Goal: Information Seeking & Learning: Find specific fact

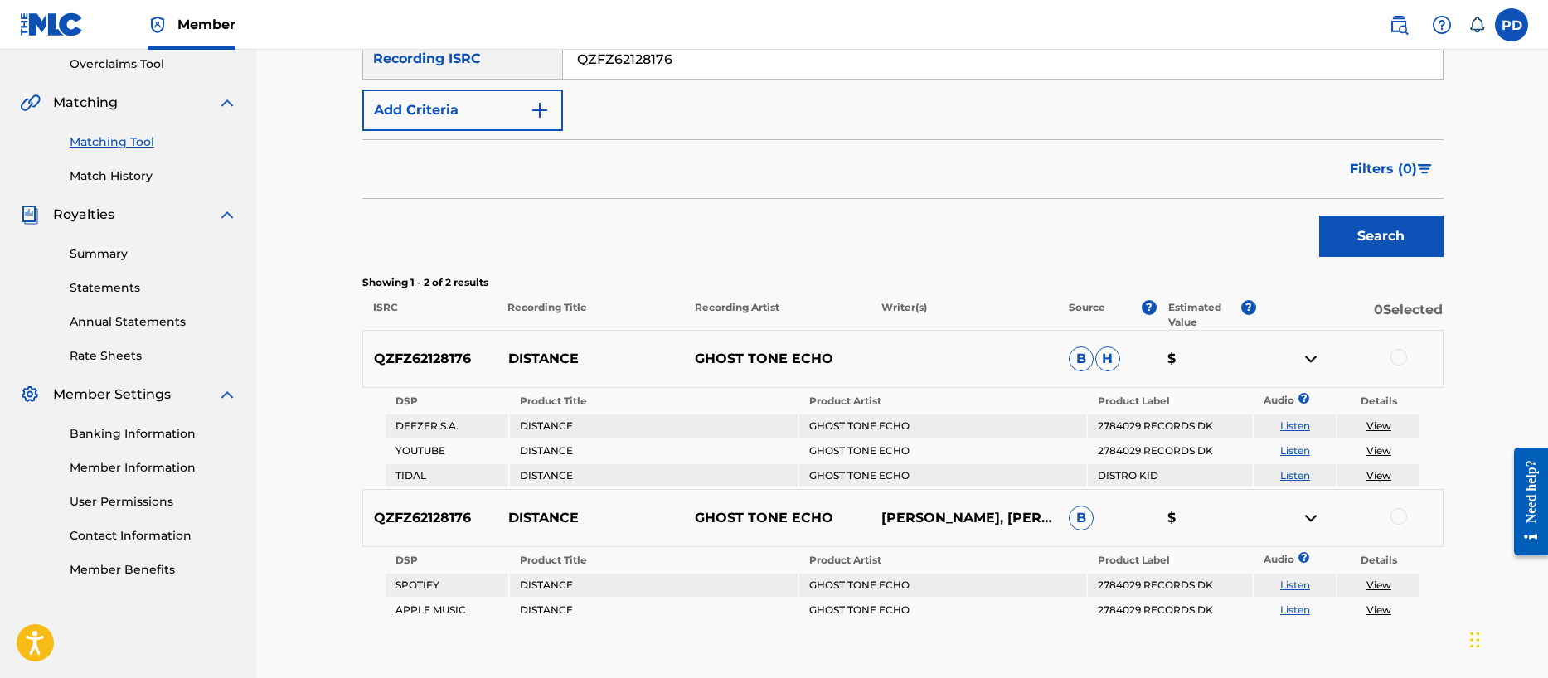
click at [1507, 29] on label at bounding box center [1511, 24] width 33 height 33
click at [1511, 25] on input "PD [PERSON_NAME] [EMAIL_ADDRESS][DOMAIN_NAME] Notification Preferences Profile …" at bounding box center [1511, 25] width 0 height 0
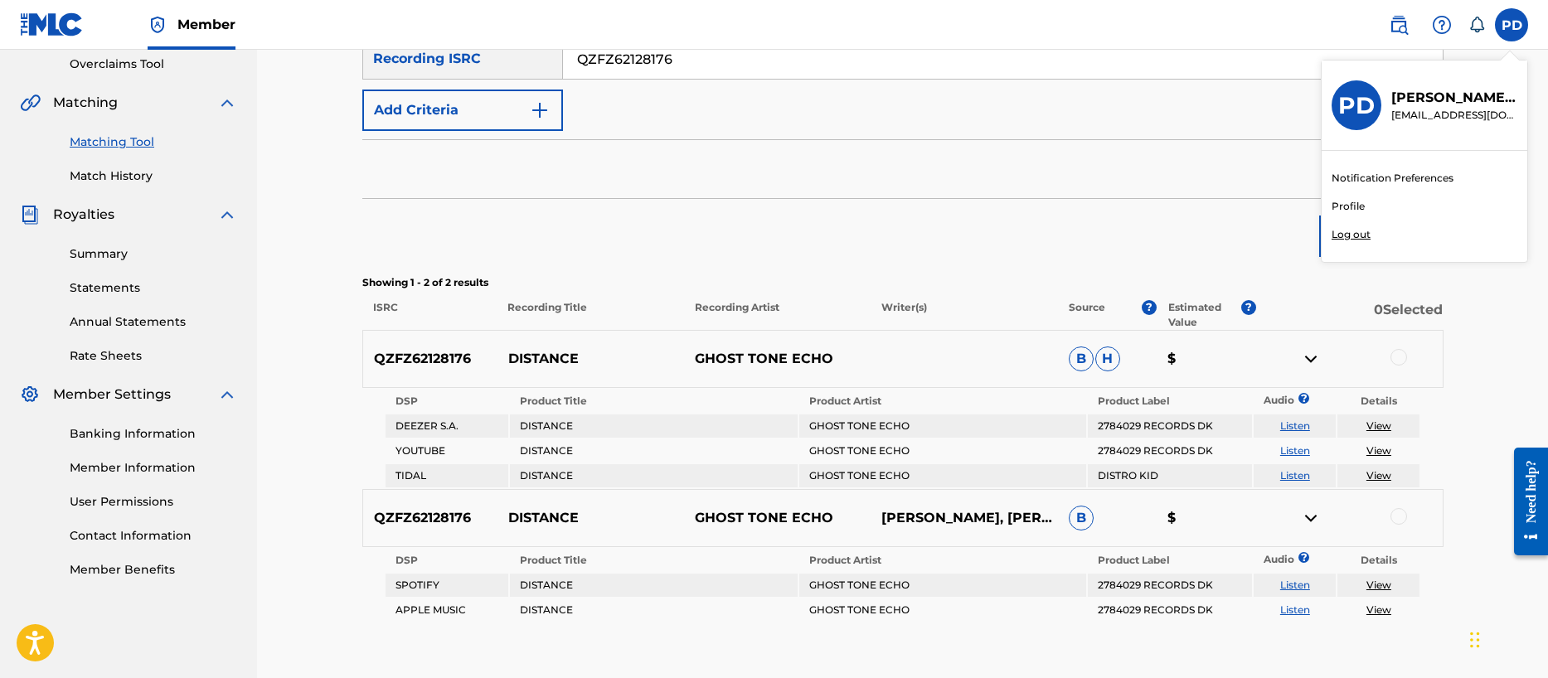
click at [307, 217] on div "Matching Tool The Matching Tool allows Members to match sound recordings to wor…" at bounding box center [902, 203] width 1291 height 1006
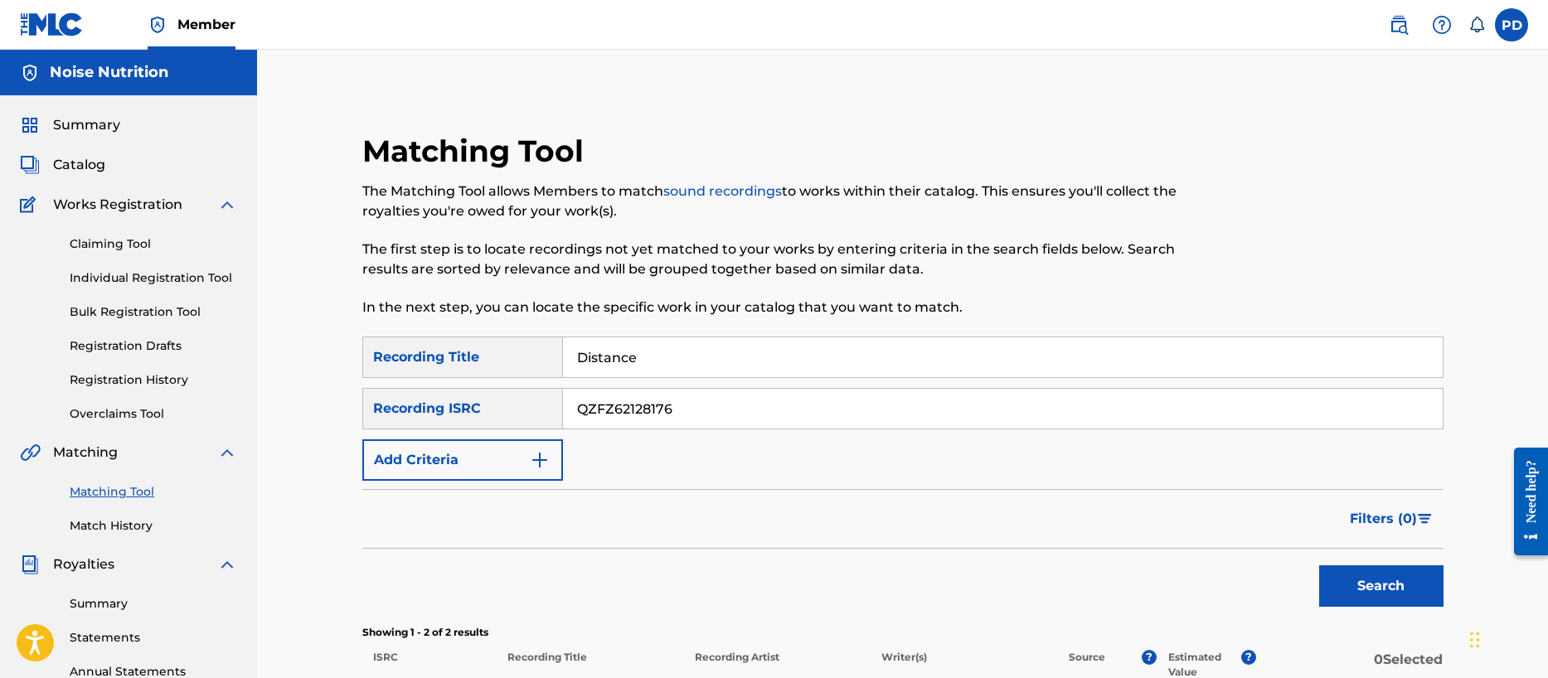
click at [201, 22] on span "Member" at bounding box center [206, 24] width 58 height 19
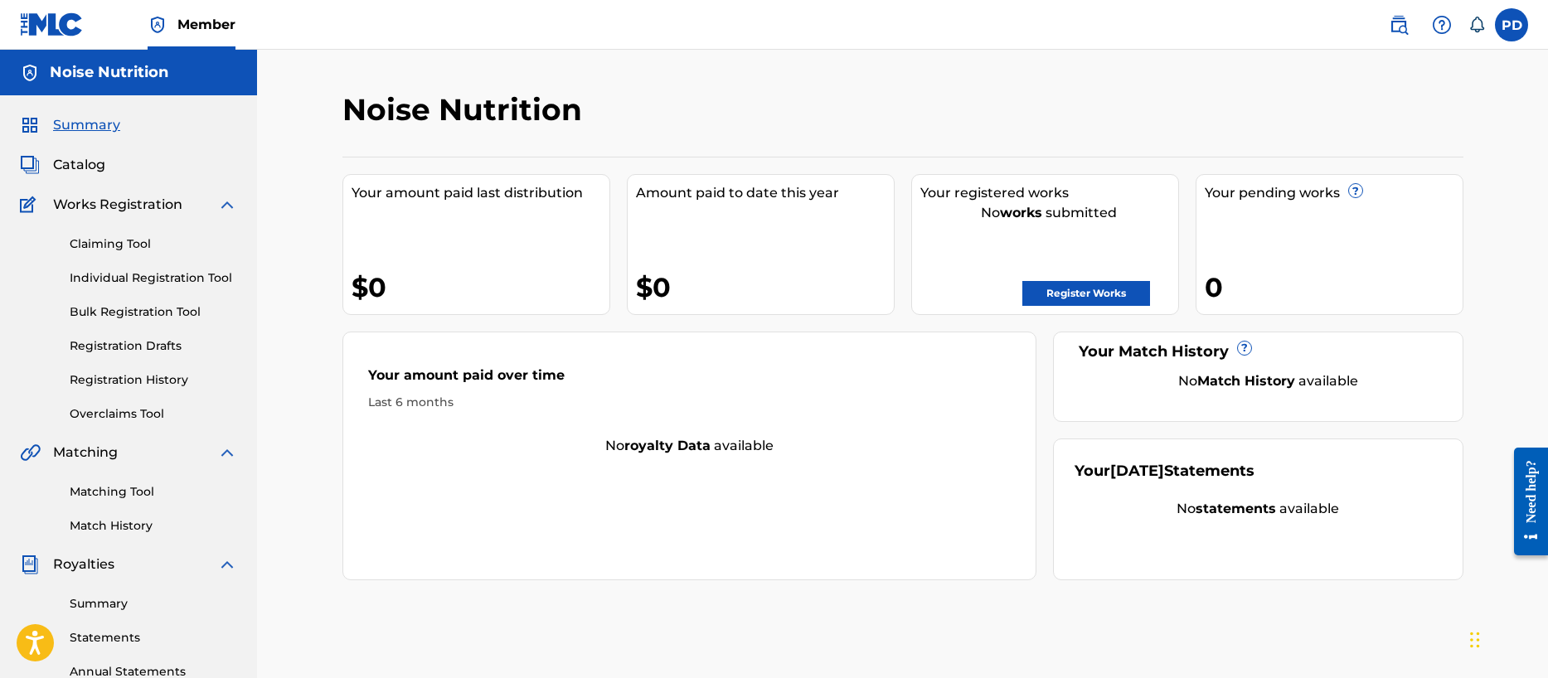
click at [1438, 19] on img at bounding box center [1442, 25] width 20 height 20
click at [1403, 25] on img at bounding box center [1399, 25] width 20 height 20
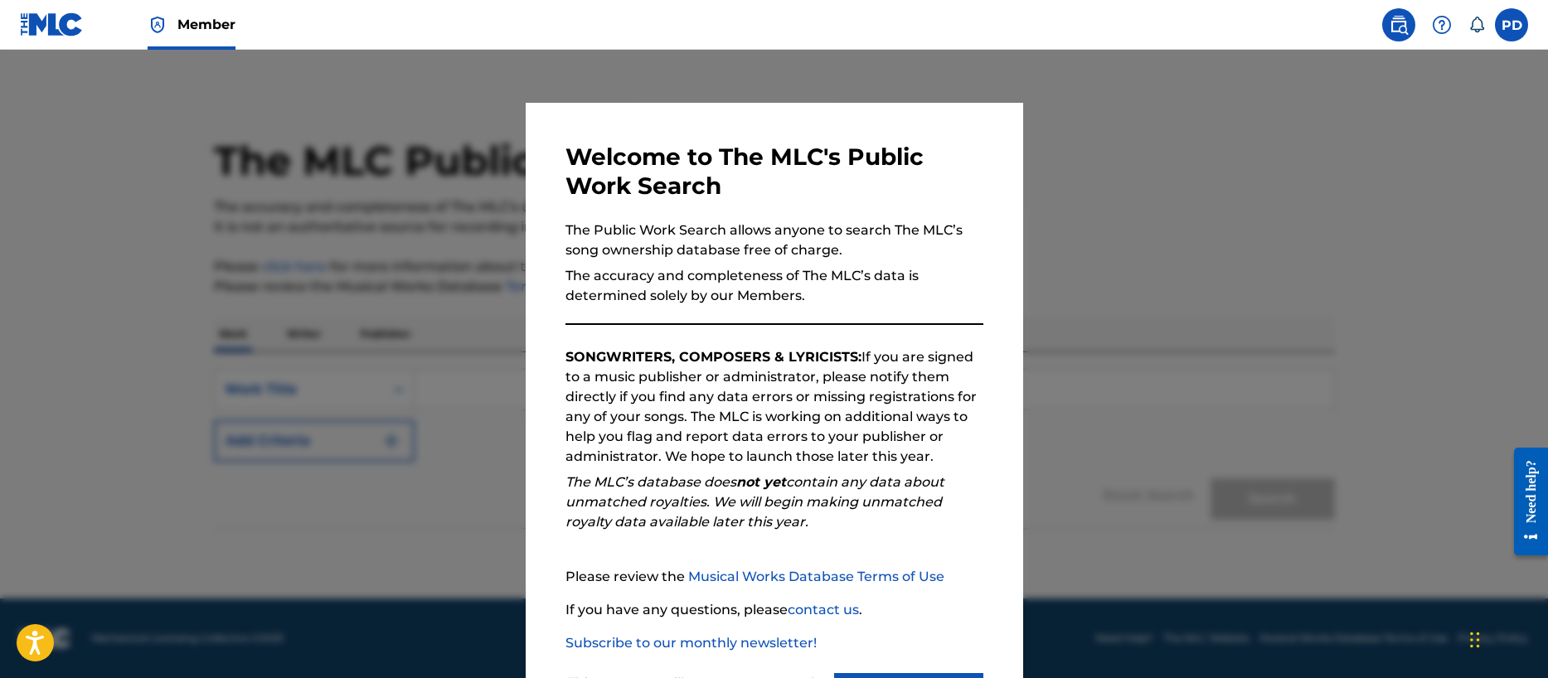
click at [1139, 254] on div at bounding box center [774, 389] width 1548 height 678
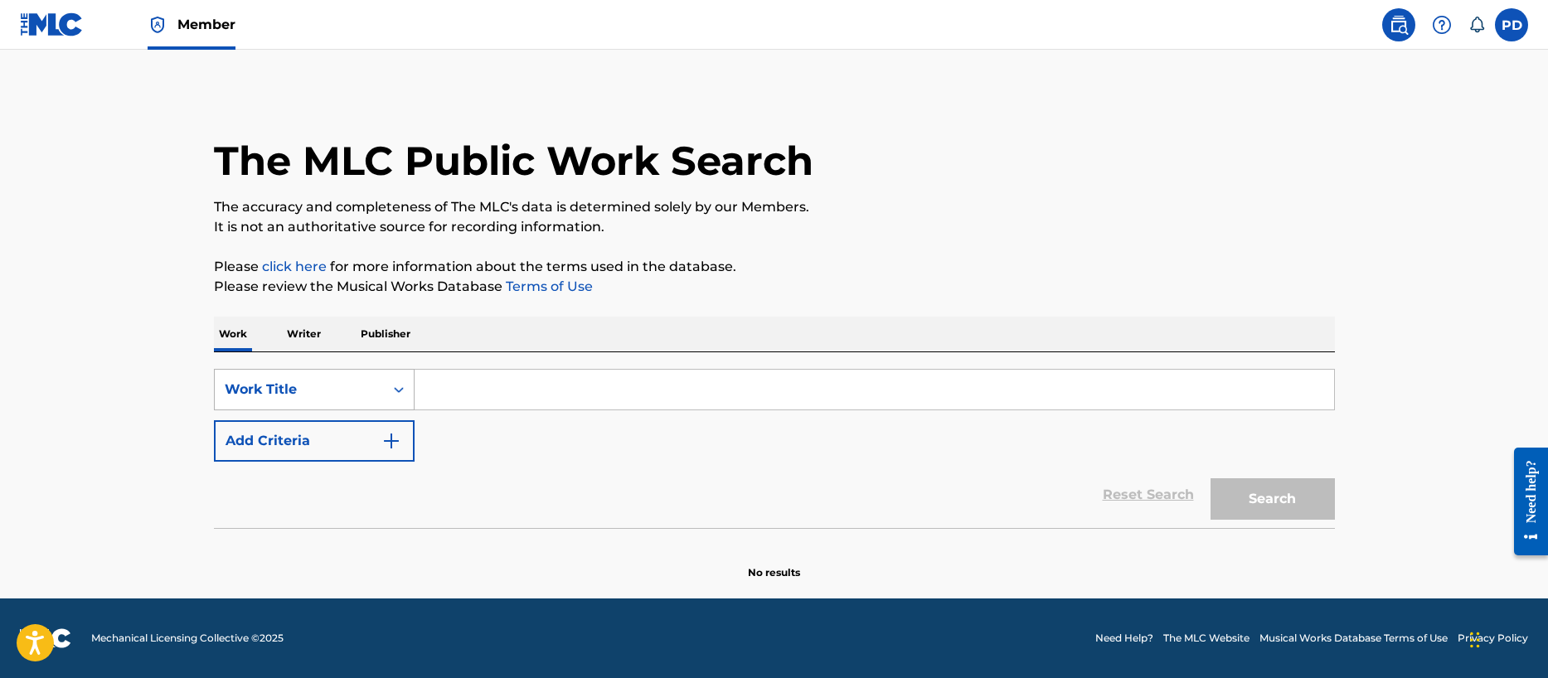
click at [315, 381] on div "Work Title" at bounding box center [299, 390] width 149 height 20
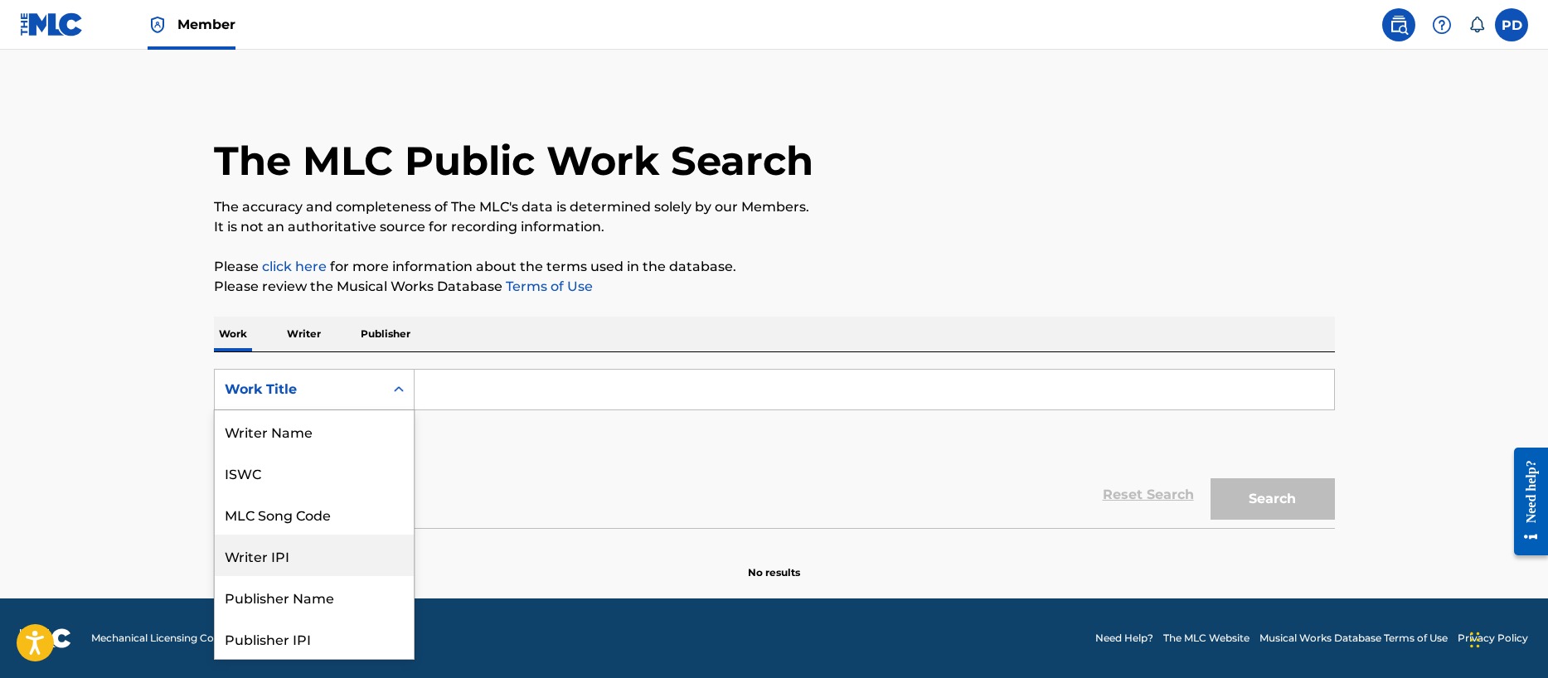
scroll to position [83, 0]
click at [169, 414] on main "The MLC Public Work Search The accuracy and completeness of The MLC's data is d…" at bounding box center [774, 324] width 1548 height 549
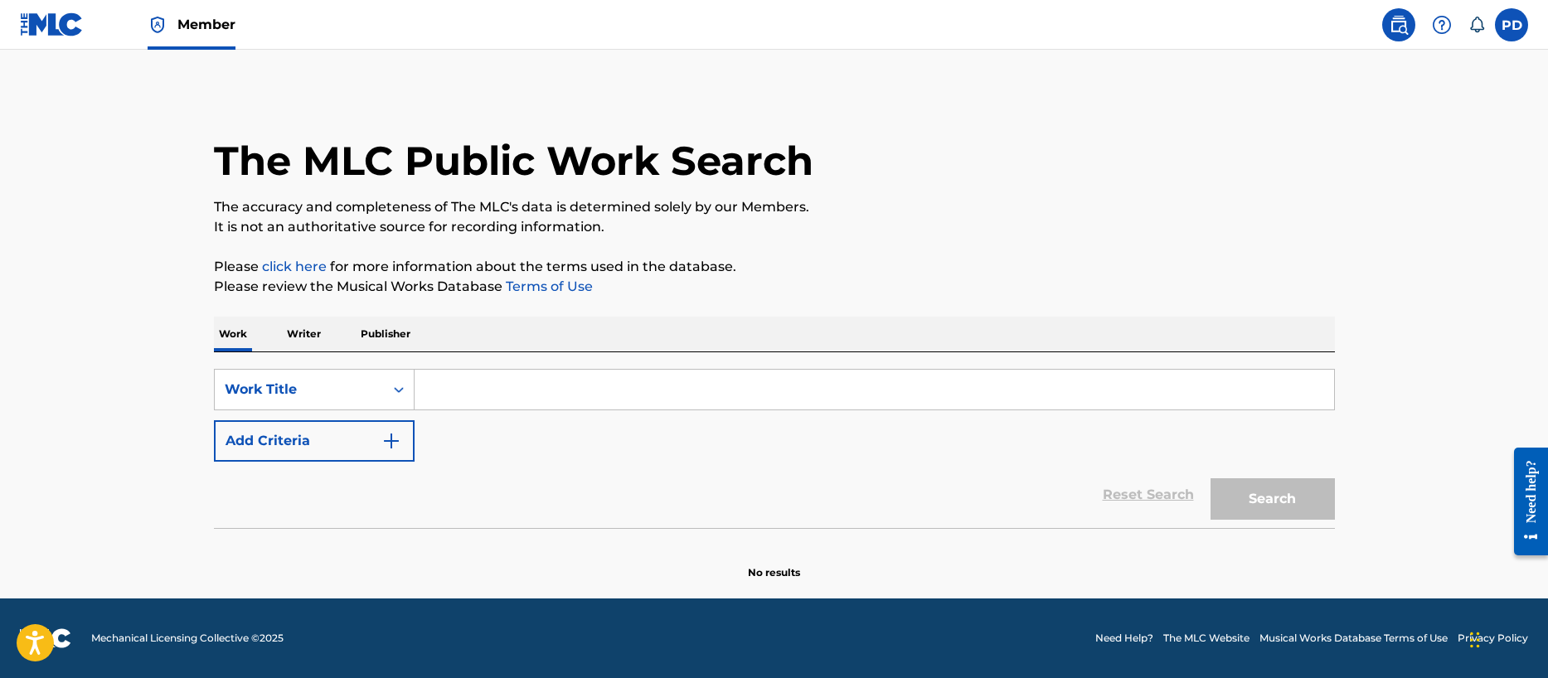
click at [314, 327] on p "Writer" at bounding box center [304, 334] width 44 height 35
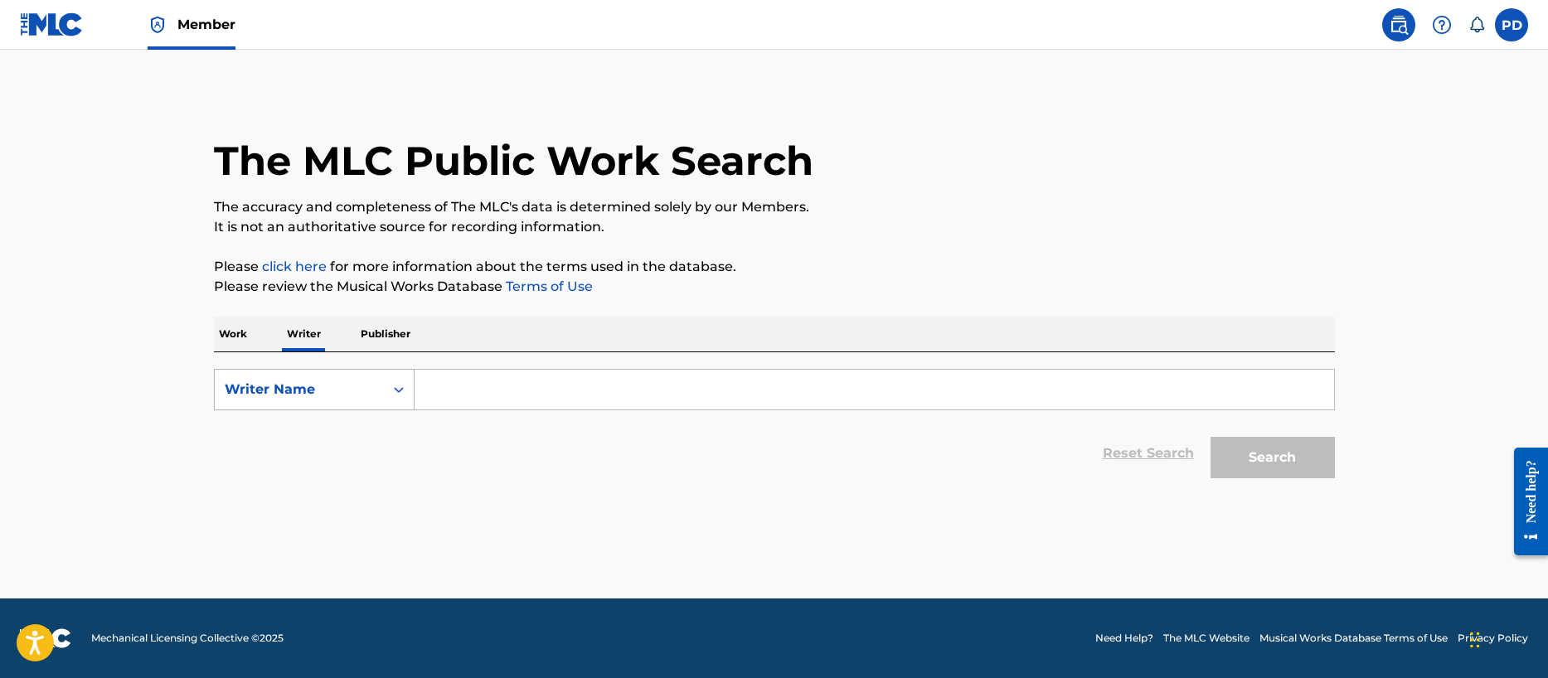
click at [308, 402] on div "Writer Name" at bounding box center [299, 390] width 169 height 32
click at [391, 341] on p "Publisher" at bounding box center [386, 334] width 60 height 35
click at [294, 339] on p "Writer" at bounding box center [304, 334] width 44 height 35
click at [293, 372] on div "Writer Name" at bounding box center [314, 389] width 201 height 41
click at [282, 432] on div "Writer IPI" at bounding box center [314, 430] width 199 height 41
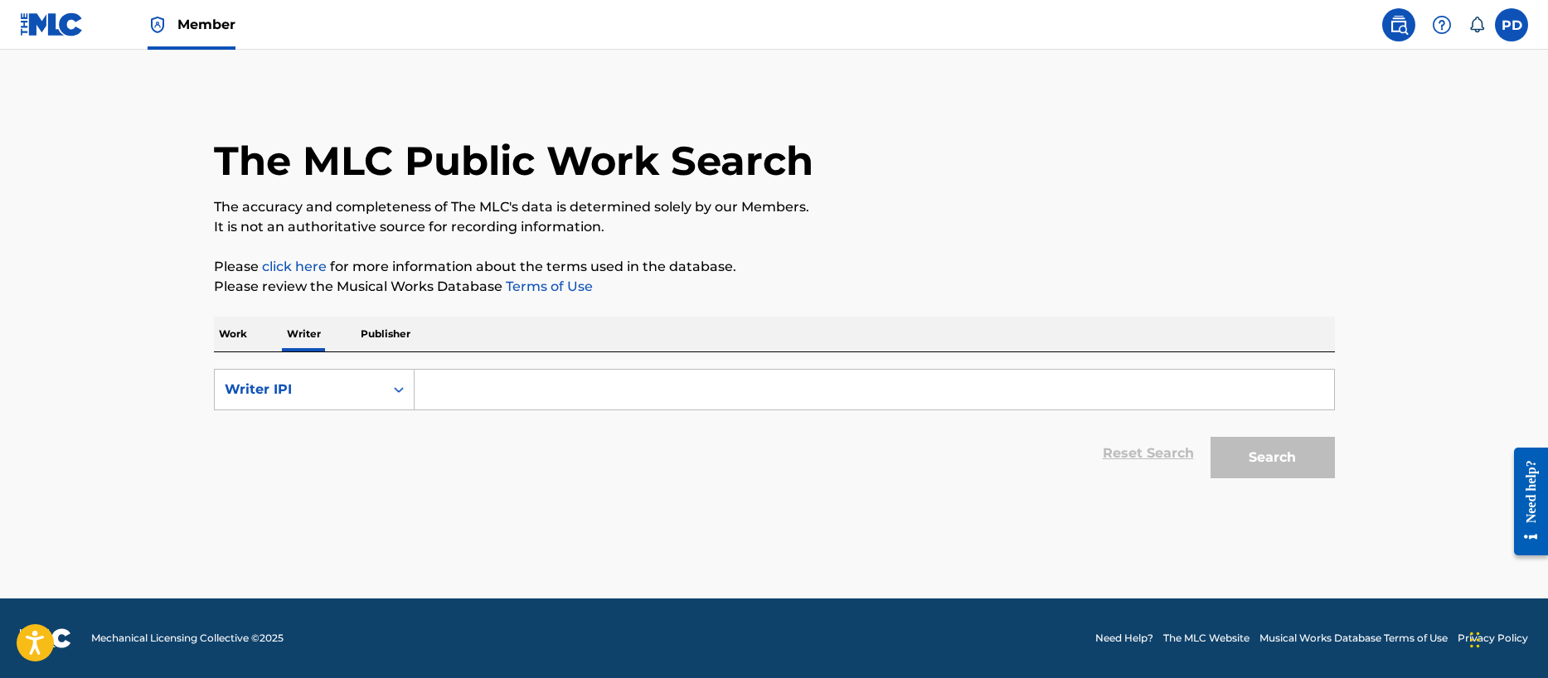
click at [485, 381] on input "Search Form" at bounding box center [873, 390] width 919 height 40
click at [1277, 453] on button "Search" at bounding box center [1272, 457] width 124 height 41
click at [1286, 455] on button "Search" at bounding box center [1272, 457] width 124 height 41
drag, startPoint x: 461, startPoint y: 388, endPoint x: 395, endPoint y: 386, distance: 65.5
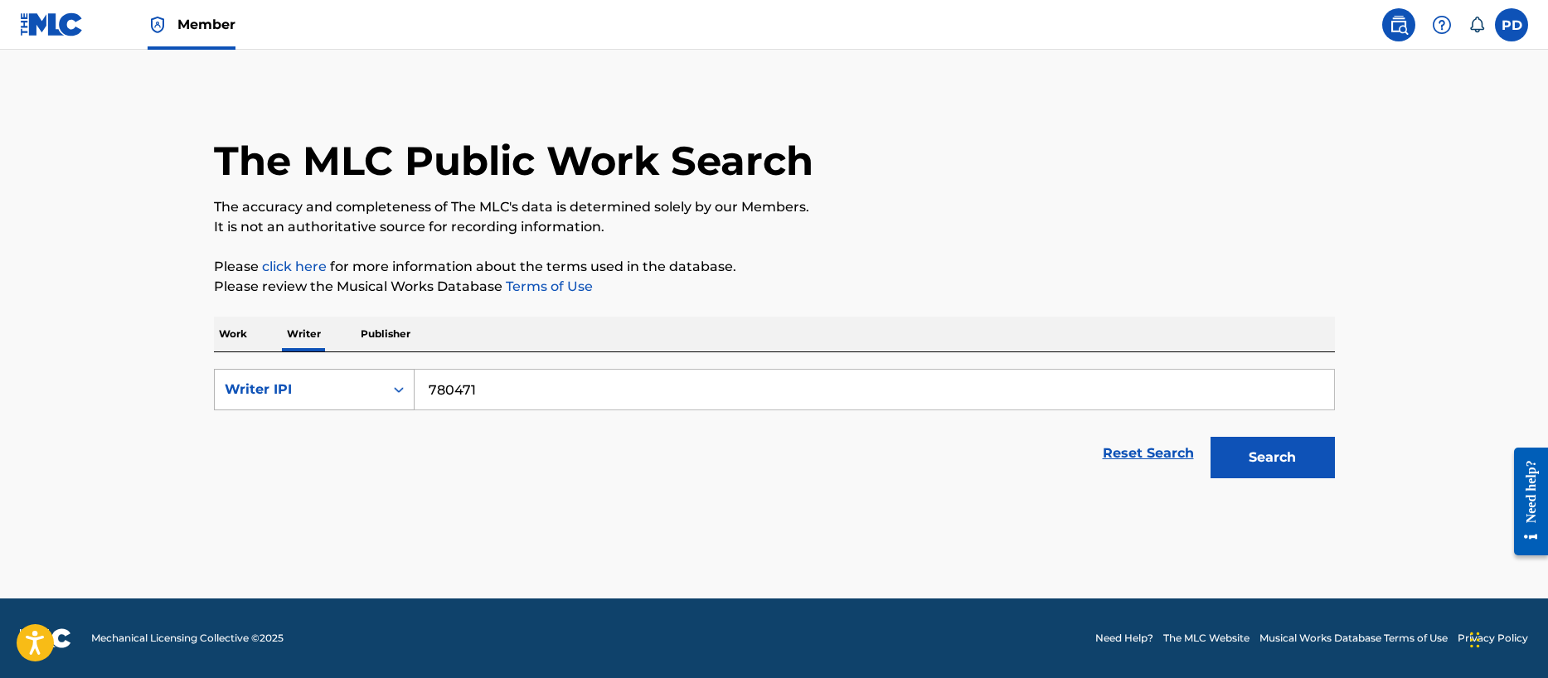
click at [395, 386] on div "SearchWithCriteria44978903-8240-45c5-8753-a6175c6291ab Writer IPI 780471" at bounding box center [774, 389] width 1121 height 41
paste input "00356540654"
type input "00356540654"
click at [1289, 452] on button "Search" at bounding box center [1272, 457] width 124 height 41
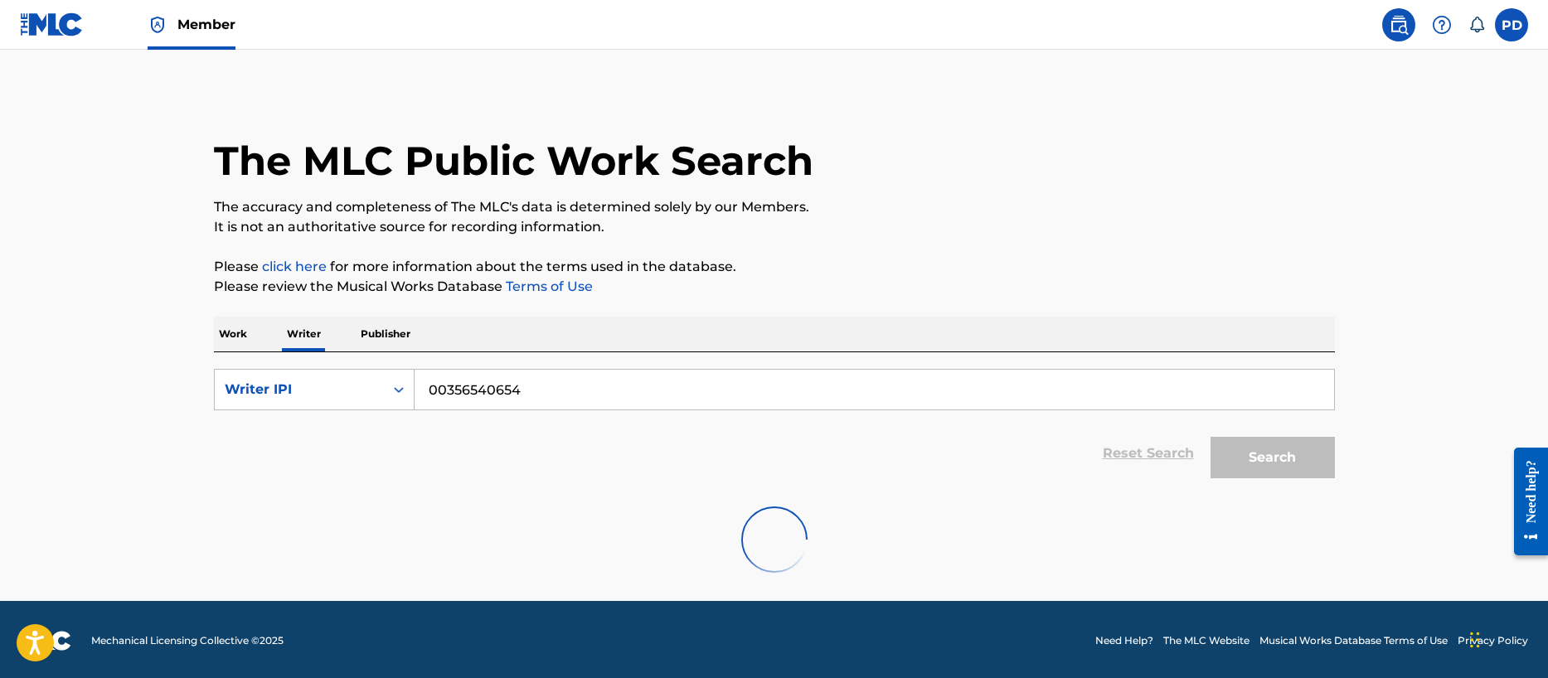
click at [1437, 22] on img at bounding box center [1442, 25] width 20 height 20
click at [1432, 113] on p "View portal intro" at bounding box center [1441, 110] width 141 height 40
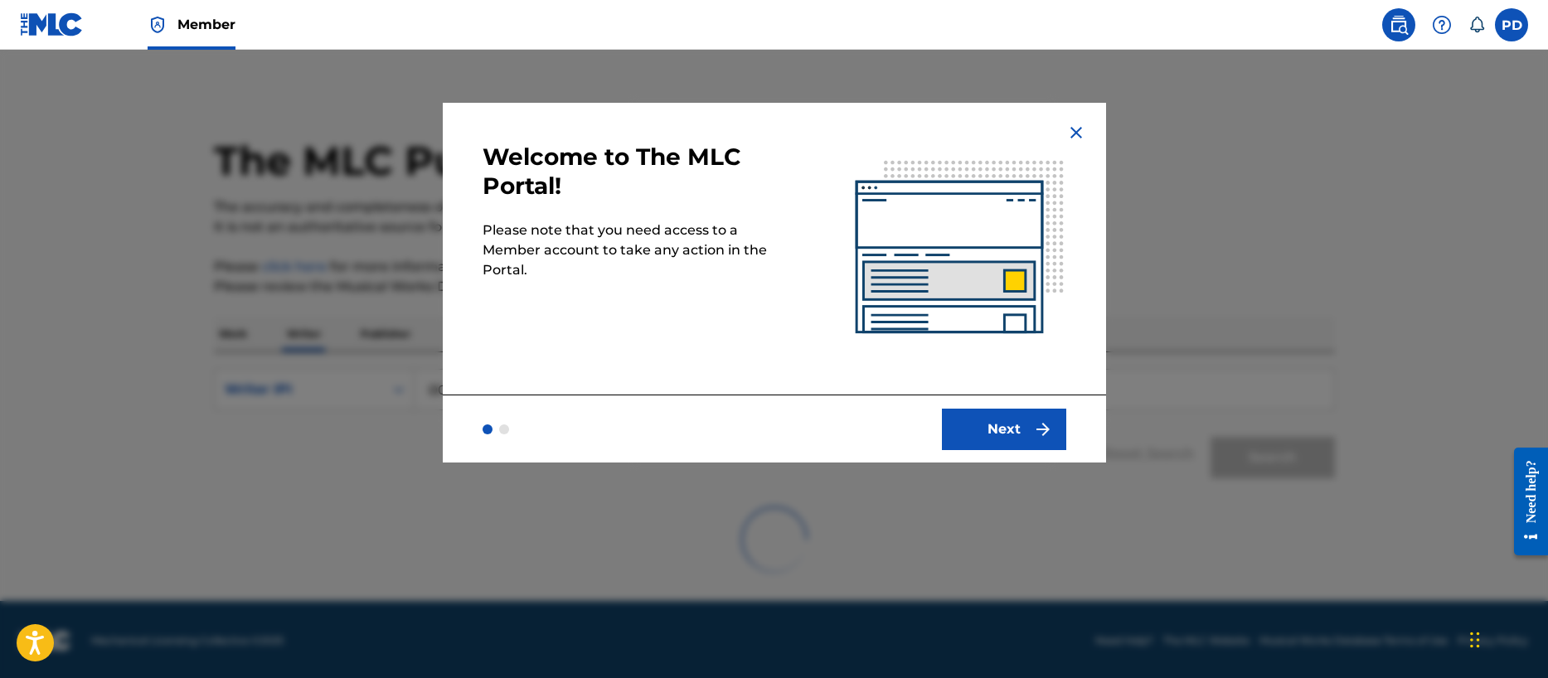
click at [990, 419] on button "Next" at bounding box center [1004, 429] width 124 height 41
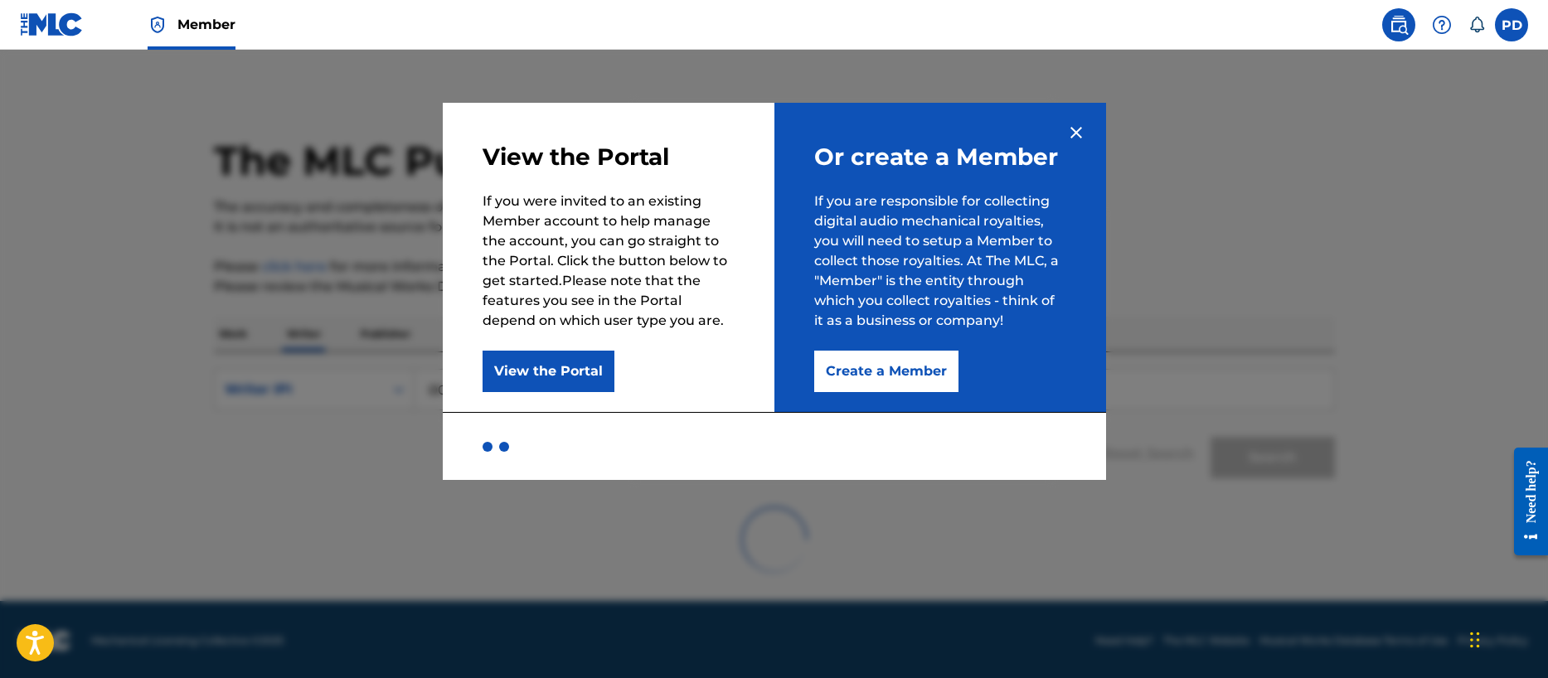
click at [1077, 131] on img at bounding box center [1076, 133] width 20 height 20
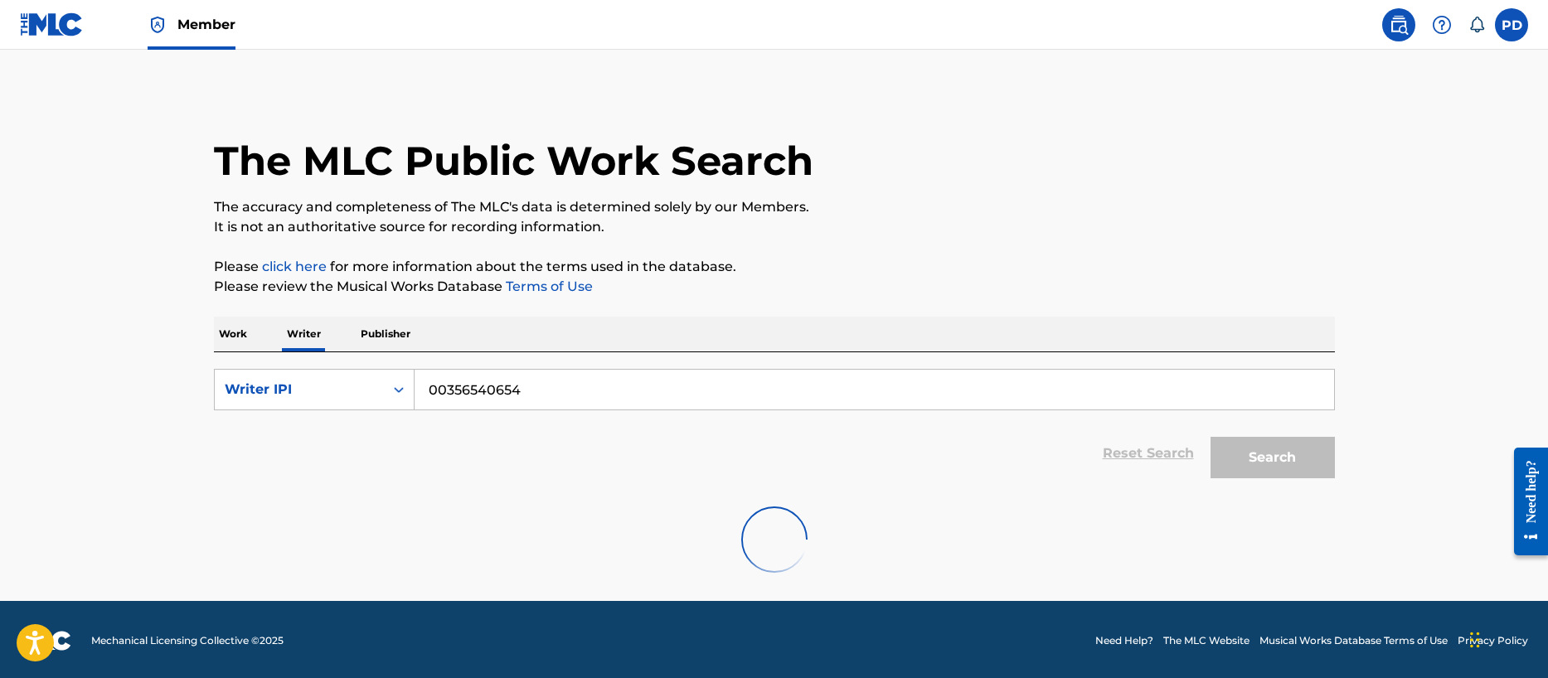
click at [1444, 26] on img at bounding box center [1442, 25] width 20 height 20
click at [1429, 65] on link "Contact us" at bounding box center [1441, 70] width 141 height 40
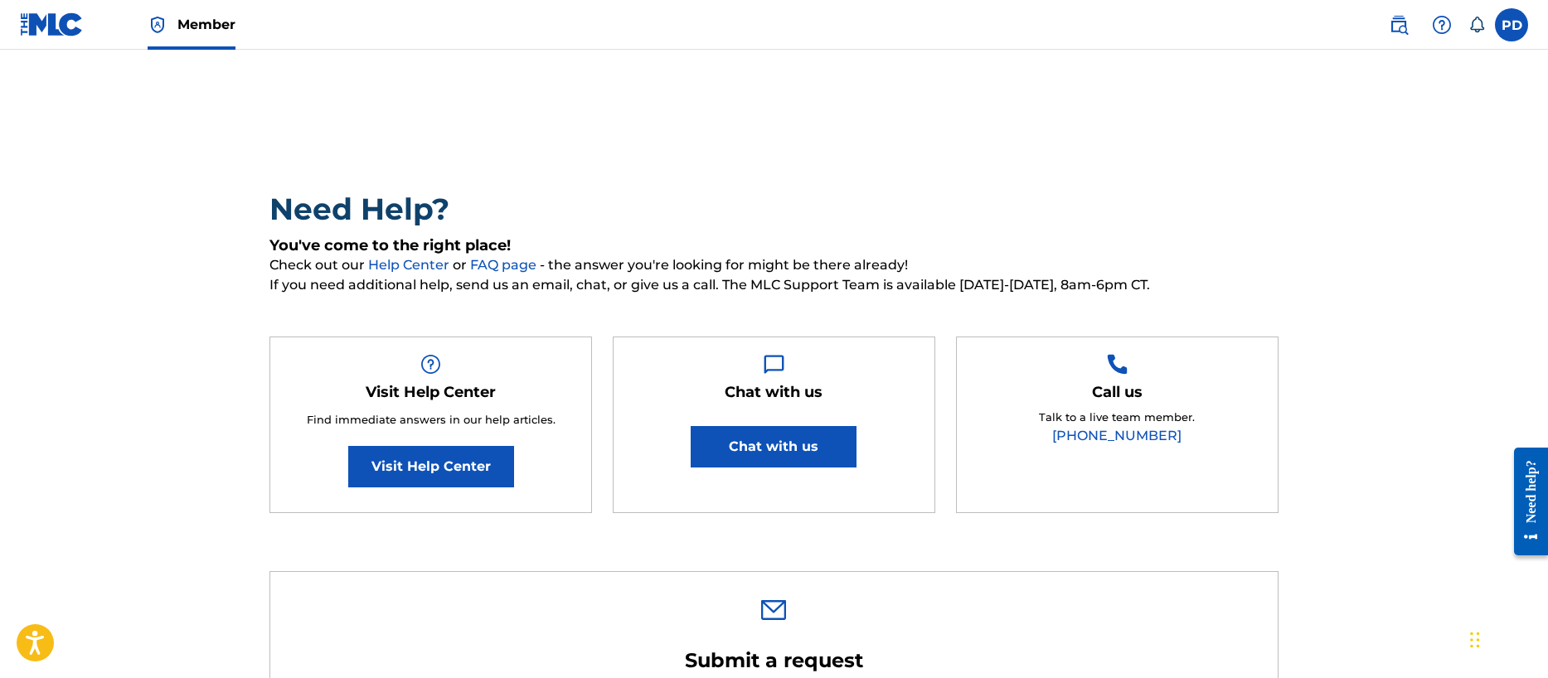
click at [420, 468] on link "Visit Help Center" at bounding box center [431, 466] width 166 height 41
